Goal: Transaction & Acquisition: Obtain resource

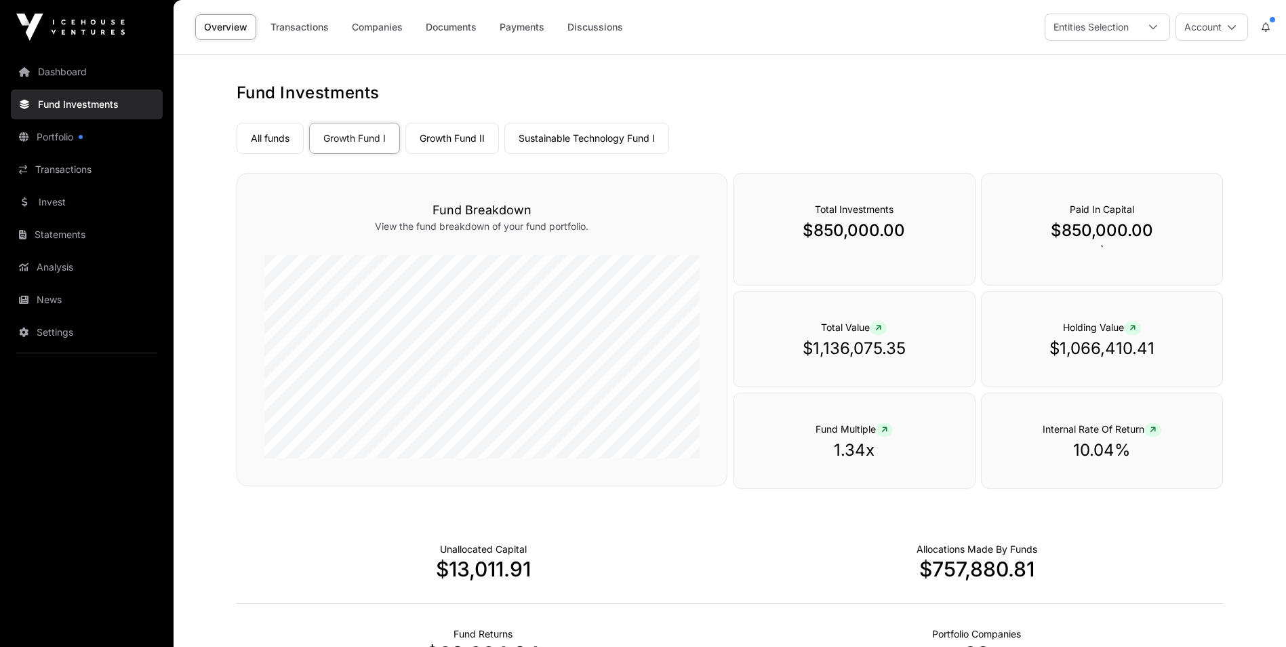
click at [466, 29] on link "Documents" at bounding box center [451, 27] width 68 height 26
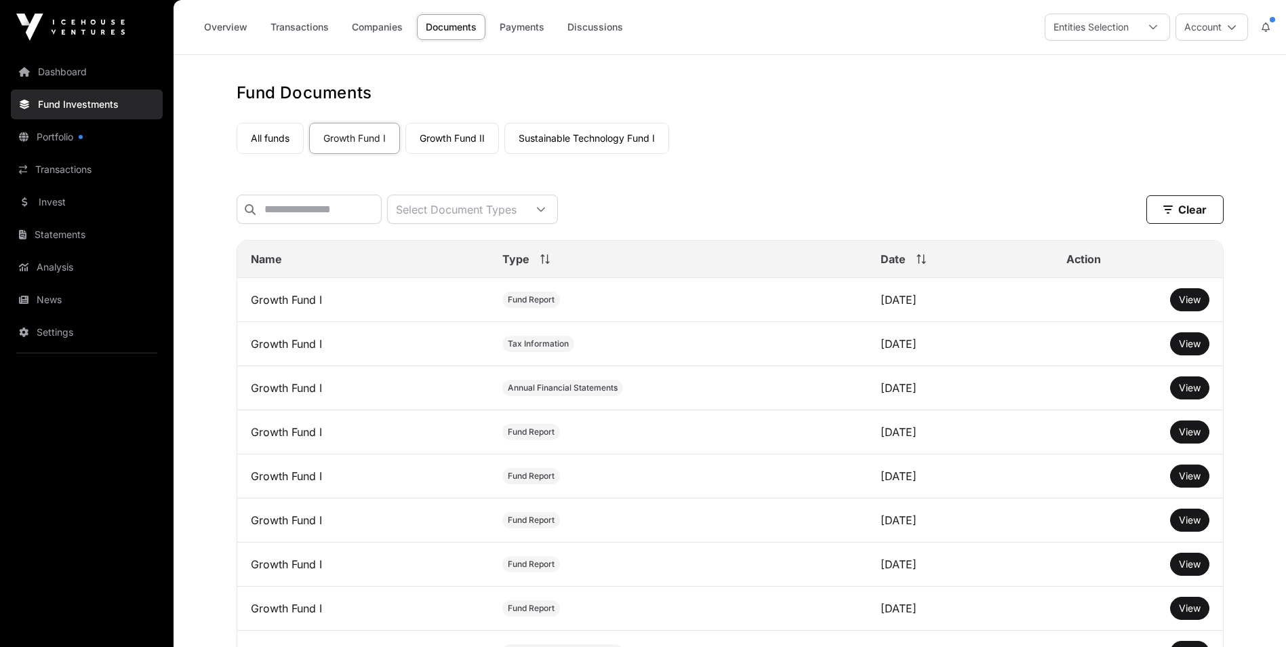
click at [226, 26] on link "Overview" at bounding box center [225, 27] width 61 height 26
click at [226, 25] on link "Overview" at bounding box center [225, 27] width 61 height 26
click at [87, 95] on link "Fund Investments" at bounding box center [87, 104] width 152 height 30
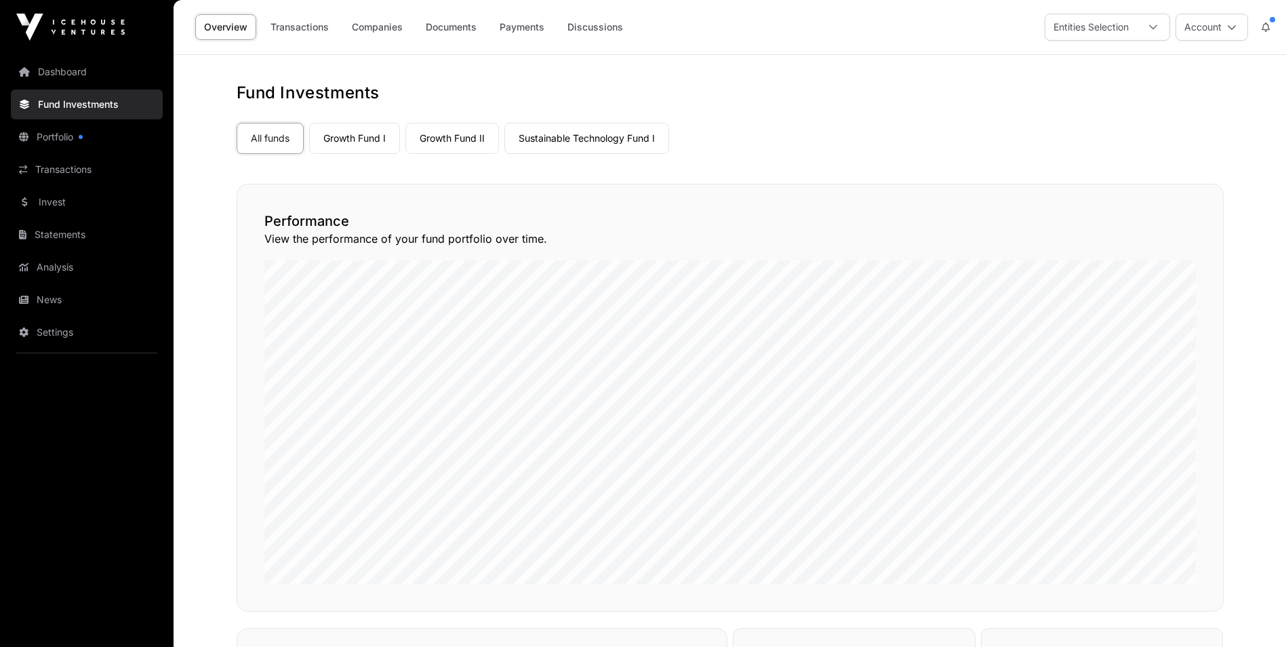
click at [208, 22] on link "Overview" at bounding box center [225, 27] width 61 height 26
click at [74, 64] on link "Dashboard" at bounding box center [87, 72] width 152 height 30
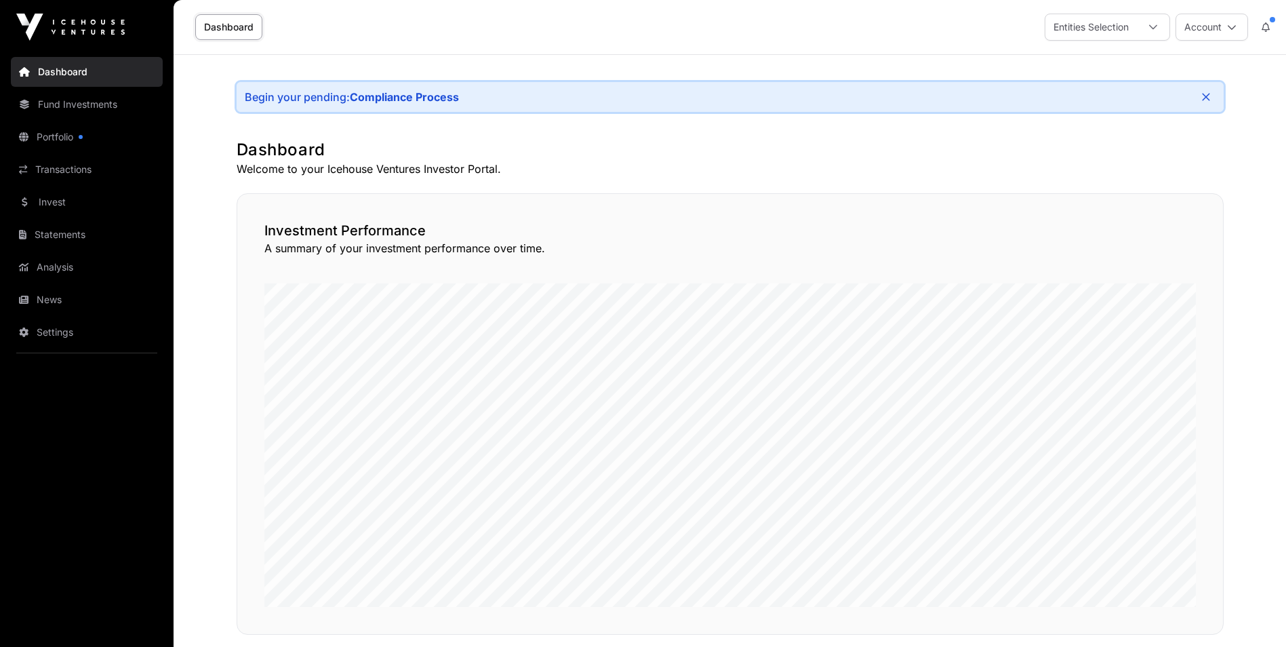
click at [237, 20] on link "Dashboard" at bounding box center [228, 27] width 67 height 26
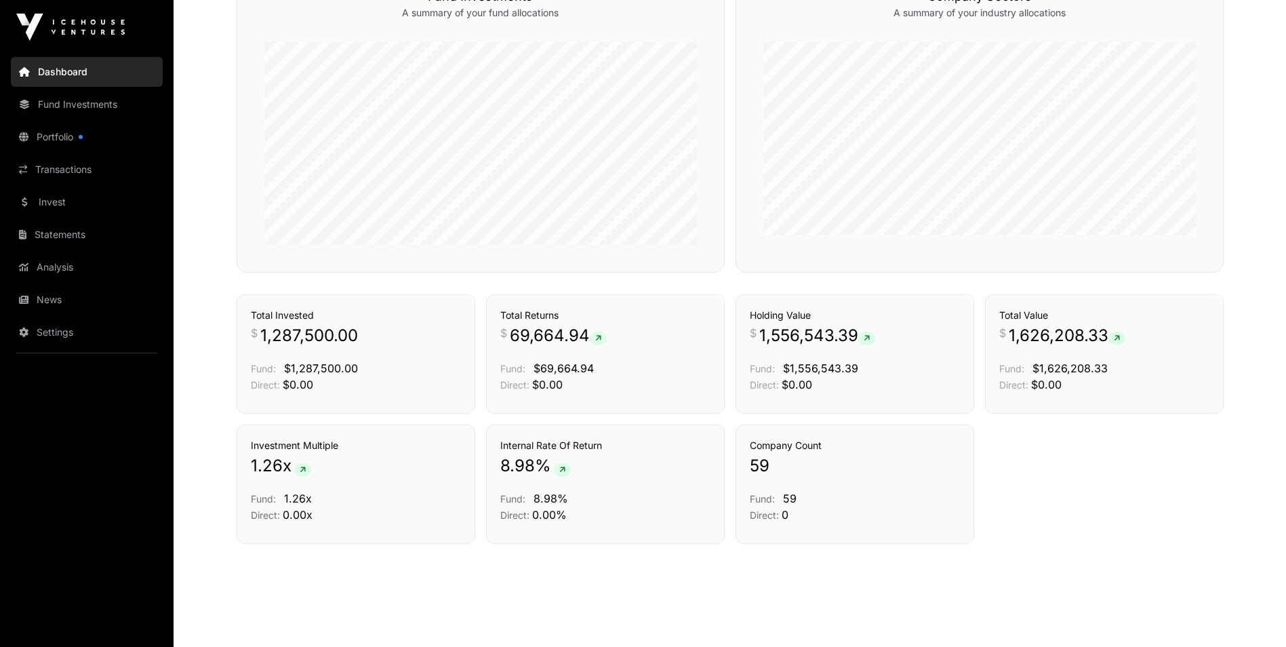
scroll to position [702, 0]
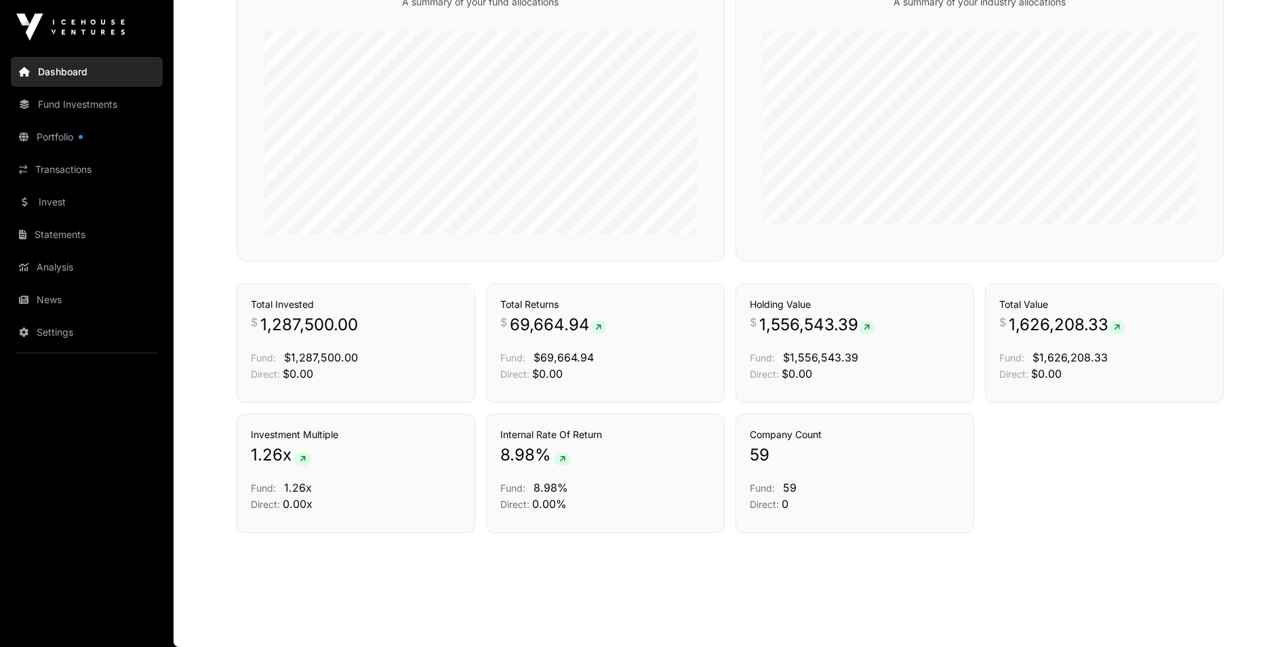
click at [64, 150] on link "Portfolio" at bounding box center [87, 137] width 152 height 30
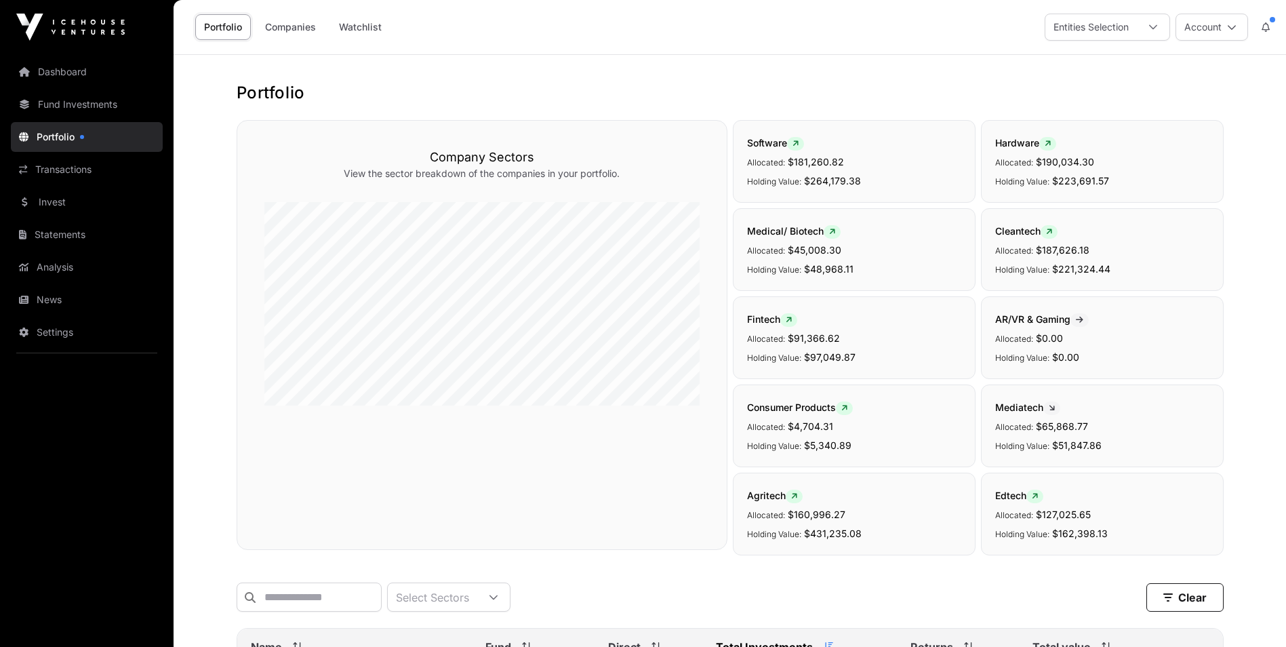
click at [55, 99] on link "Fund Investments" at bounding box center [87, 104] width 152 height 30
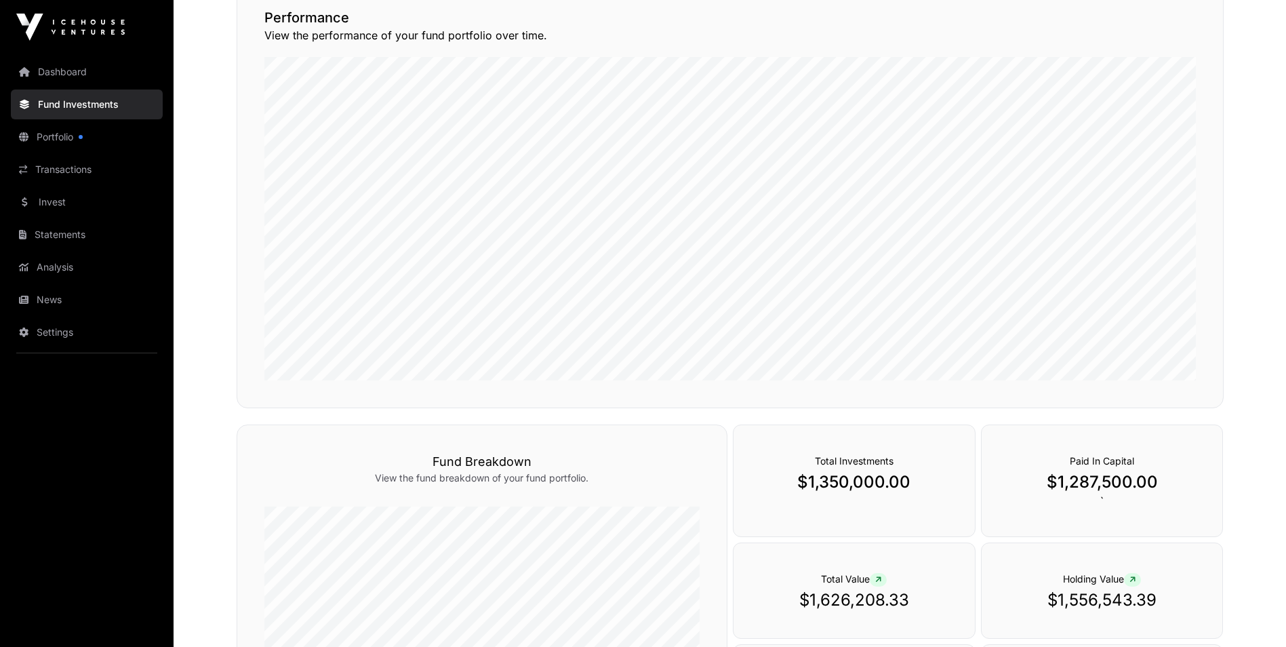
scroll to position [407, 0]
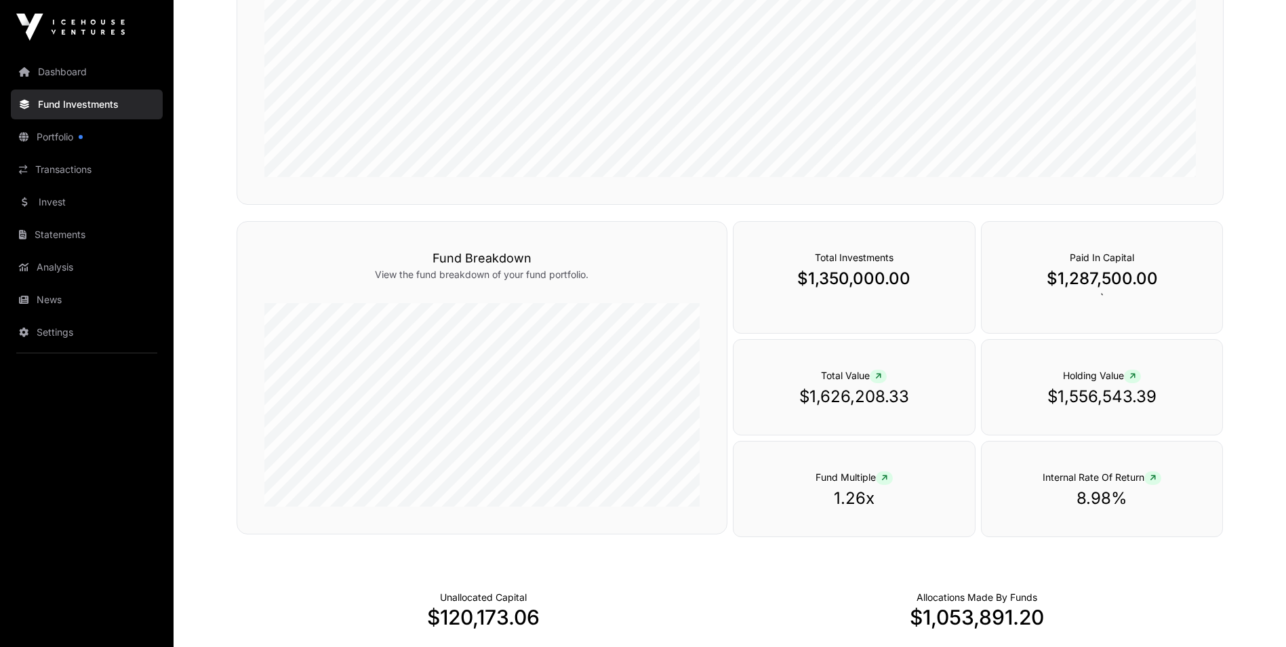
click at [64, 74] on link "Dashboard" at bounding box center [87, 72] width 152 height 30
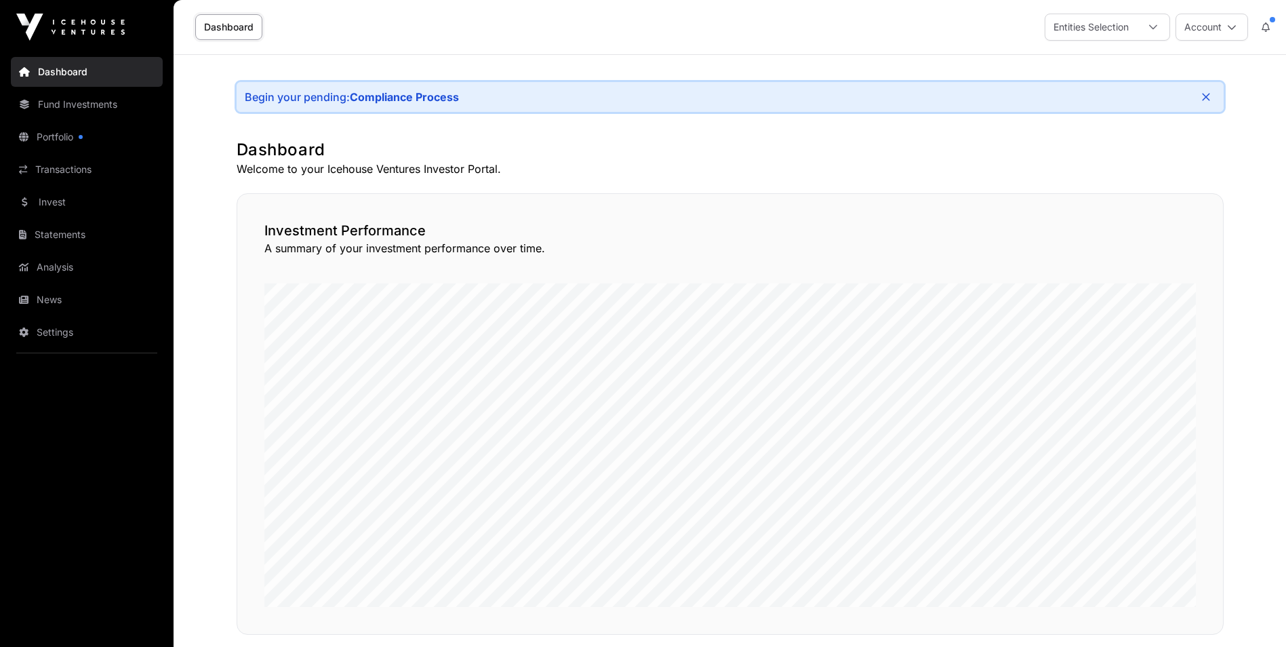
click at [100, 104] on link "Fund Investments" at bounding box center [87, 104] width 152 height 30
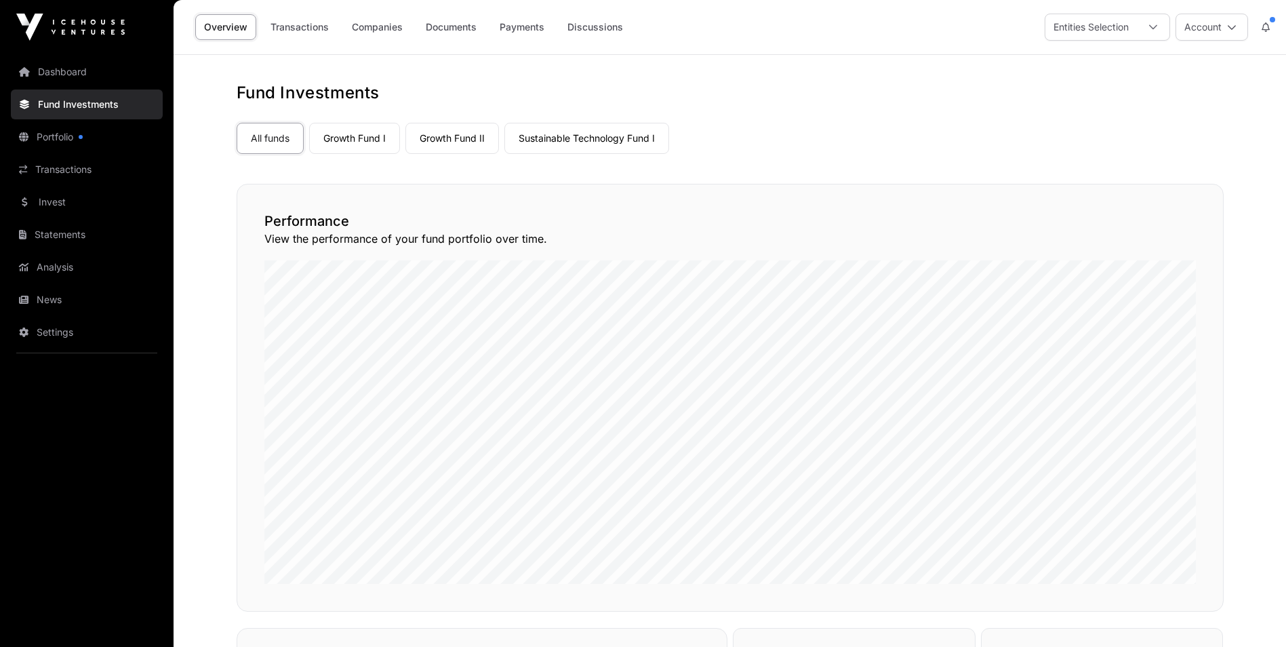
click at [447, 33] on link "Documents" at bounding box center [451, 27] width 68 height 26
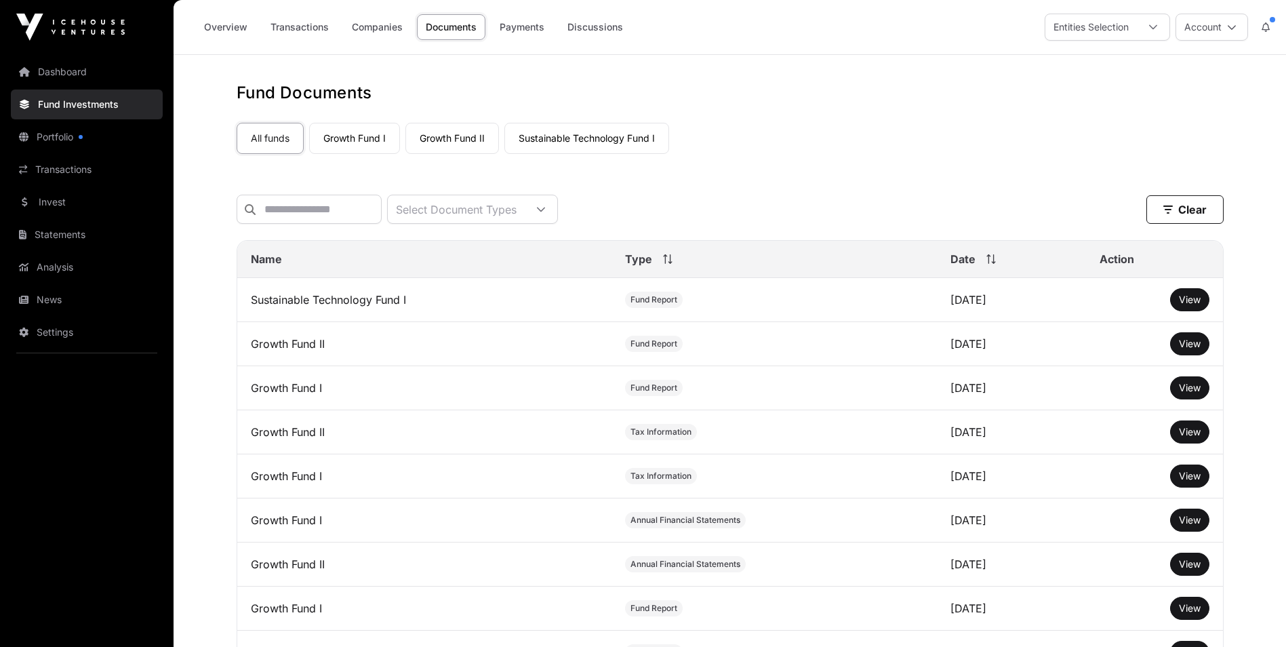
click at [310, 29] on link "Transactions" at bounding box center [300, 27] width 76 height 26
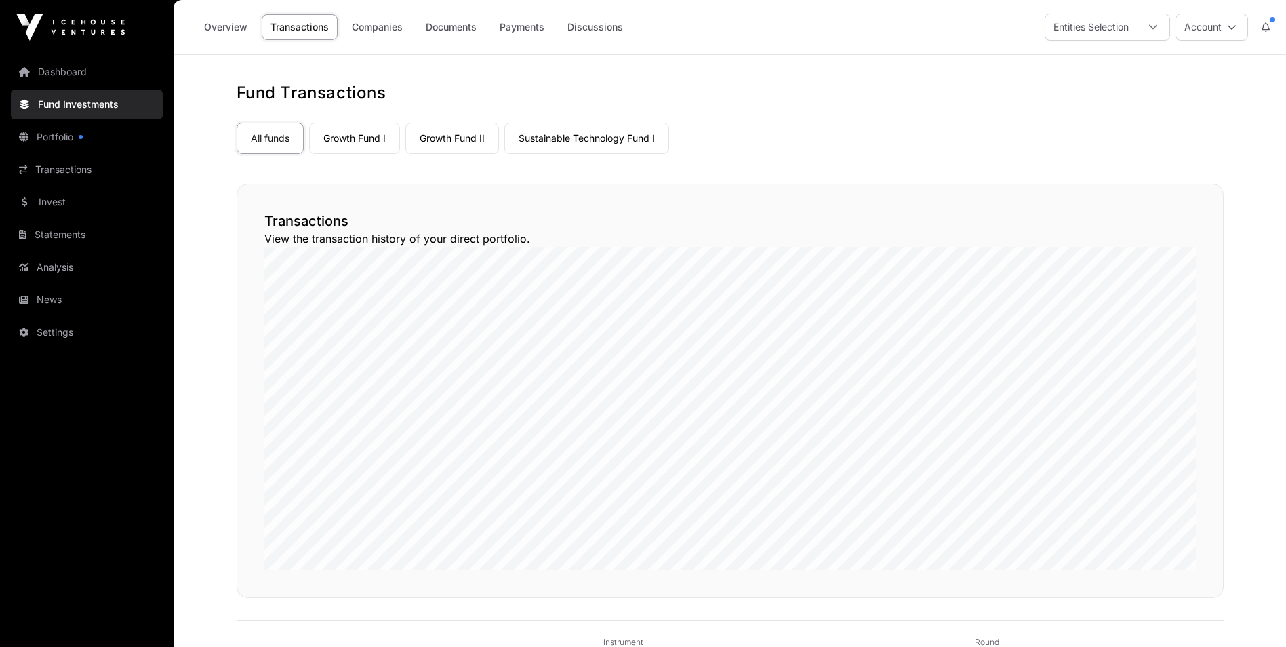
click at [75, 235] on link "Statements" at bounding box center [87, 235] width 152 height 30
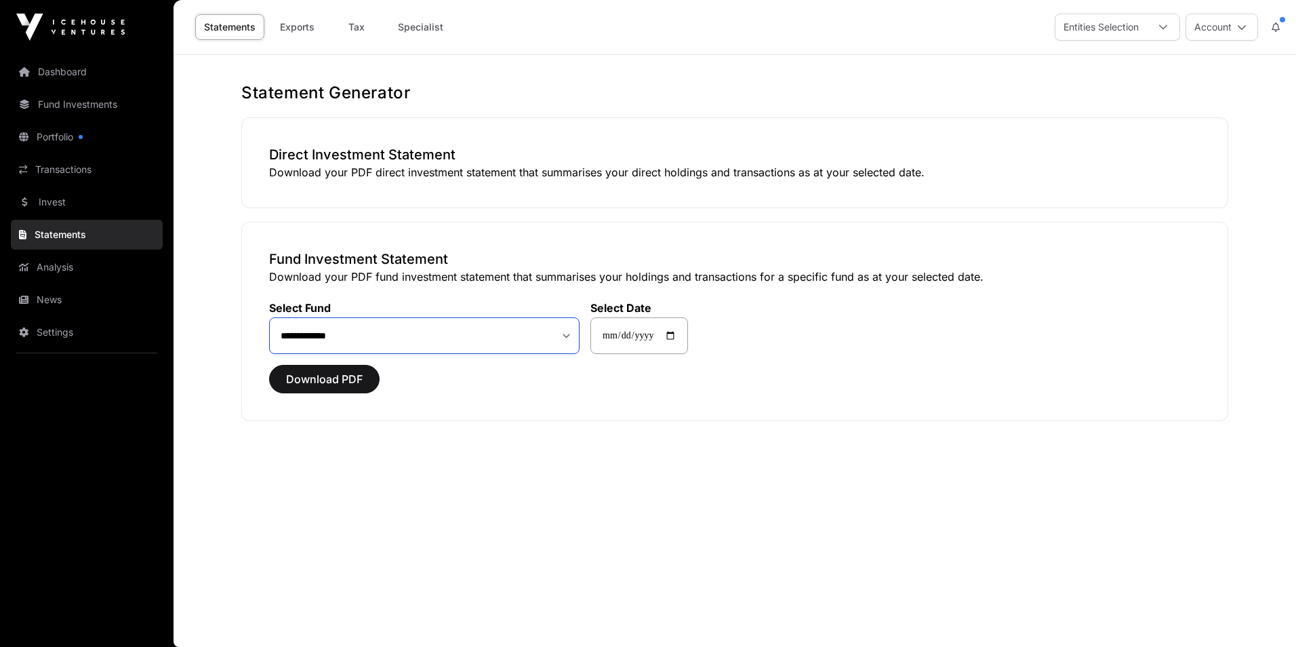
click at [567, 340] on select "**********" at bounding box center [424, 335] width 310 height 37
click at [685, 335] on input "**********" at bounding box center [639, 335] width 98 height 37
click at [682, 338] on input "**********" at bounding box center [639, 335] width 98 height 37
type input "**********"
click at [336, 377] on span "Download PDF" at bounding box center [324, 379] width 77 height 16
